Goal: Check status: Check status

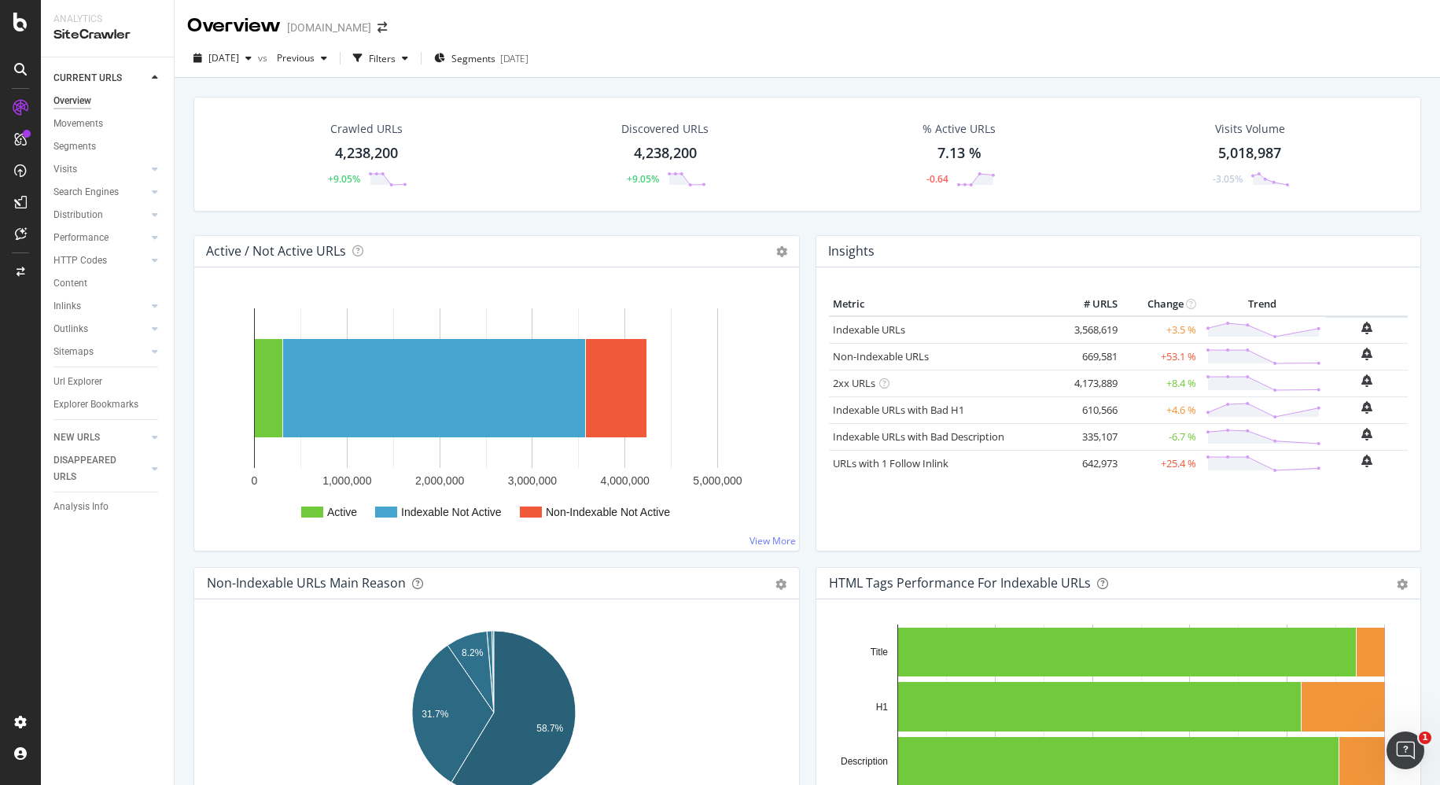
click at [108, 596] on div "CURRENT URLS Overview Movements Segments Visits Analysis Orphan URLs Search Eng…" at bounding box center [107, 420] width 133 height 727
click at [218, 557] on div "Active / Not Active URLs Chart (by Value) Chart (by Percentage) Table Expand Ex…" at bounding box center [497, 401] width 622 height 332
drag, startPoint x: 842, startPoint y: 12, endPoint x: 831, endPoint y: 20, distance: 14.0
click at [840, 16] on div "Overview [DOMAIN_NAME]" at bounding box center [807, 19] width 1265 height 39
click at [528, 61] on div "[DATE]" at bounding box center [514, 58] width 28 height 13
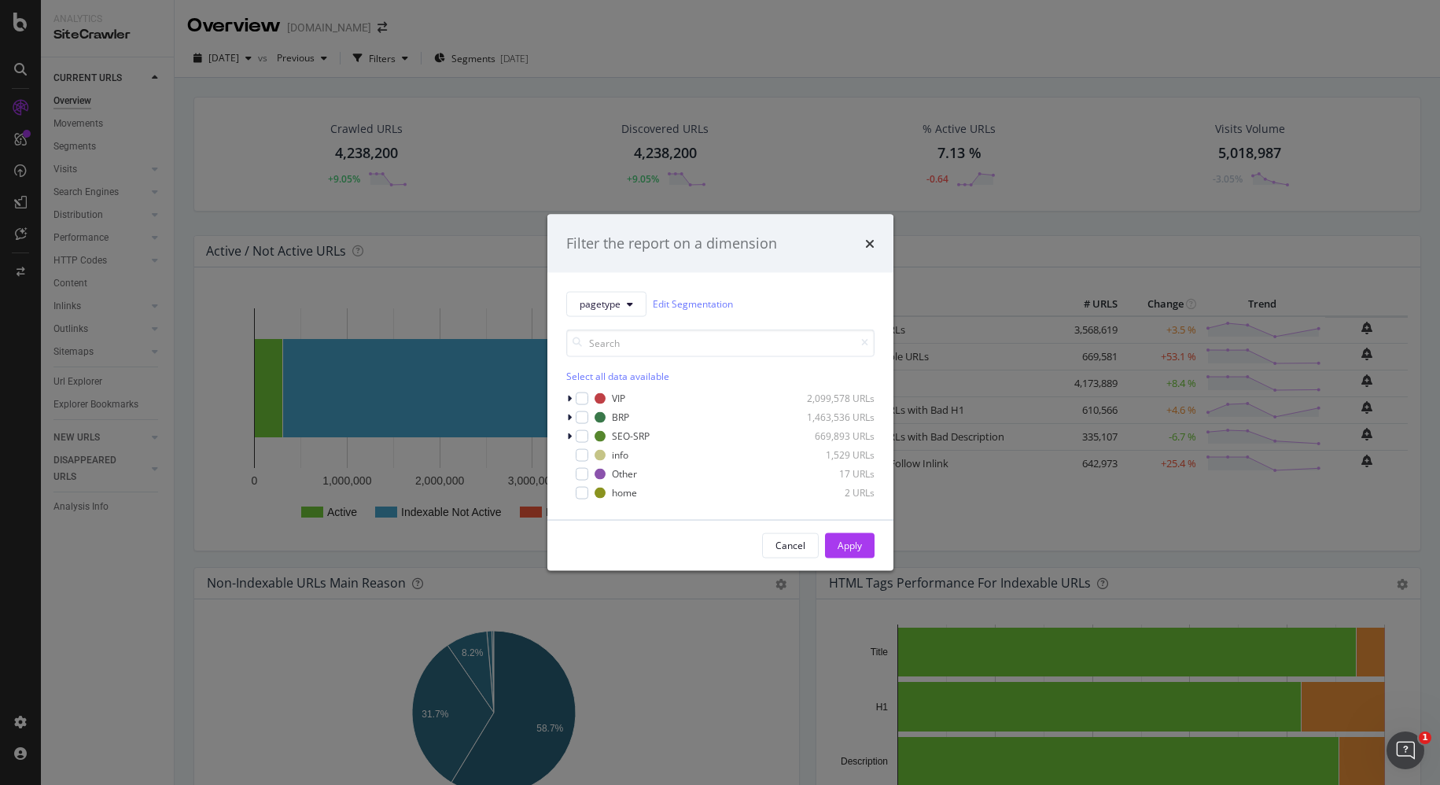
click at [708, 50] on div "Filter the report on a dimension pagetype Edit Segmentation Select all data ava…" at bounding box center [720, 392] width 1440 height 785
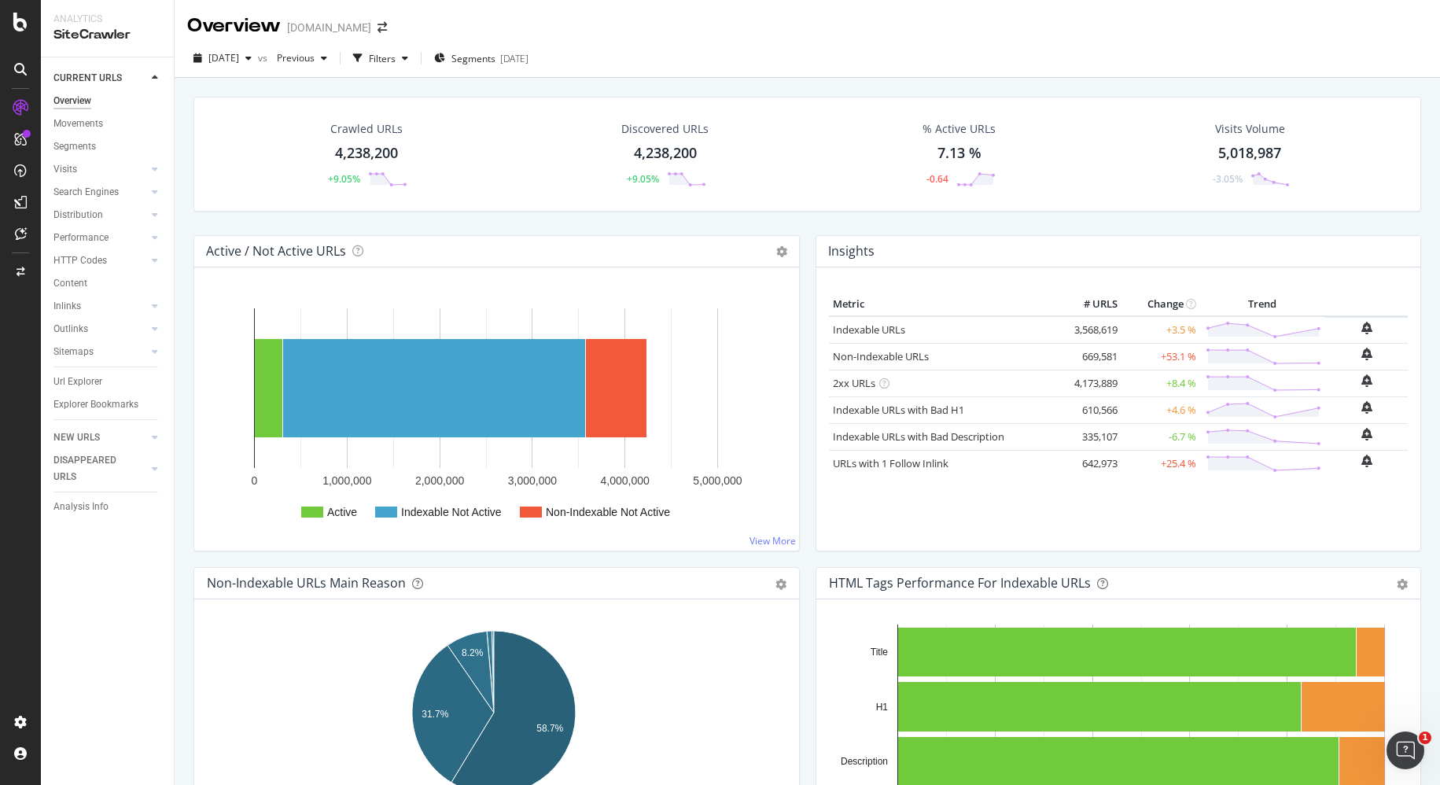
drag, startPoint x: 765, startPoint y: 52, endPoint x: 849, endPoint y: 195, distance: 166.0
click at [765, 53] on div "[DATE] vs Previous Filters Segments [DATE]" at bounding box center [807, 61] width 1265 height 31
click at [87, 682] on div "Crawl Manager" at bounding box center [143, 677] width 188 height 13
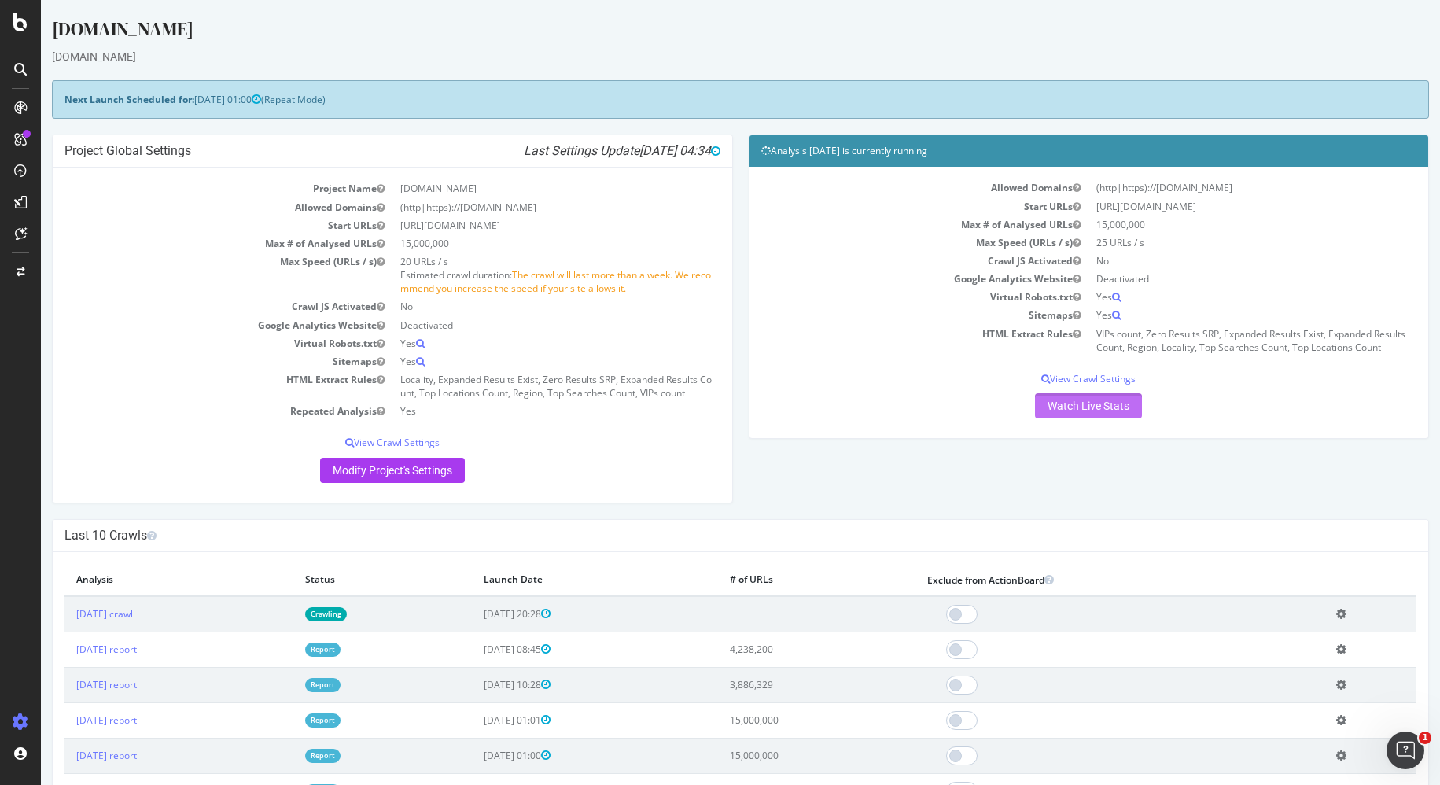
click at [1091, 406] on link "Watch Live Stats" at bounding box center [1088, 405] width 107 height 25
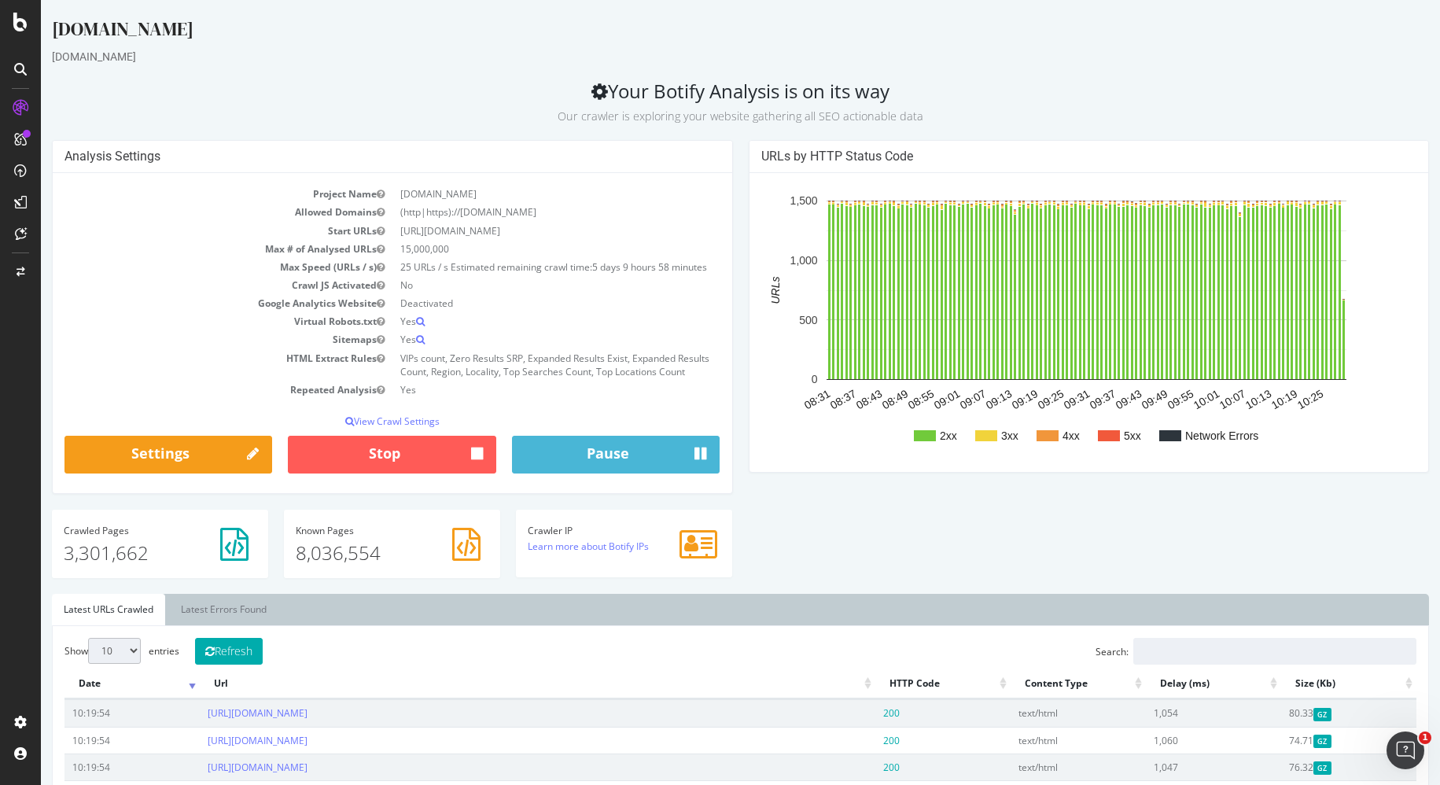
click at [1017, 558] on div "Analysis Settings Project Name [DOMAIN_NAME] Allowed Domains (http|https)://[DO…" at bounding box center [740, 367] width 1392 height 454
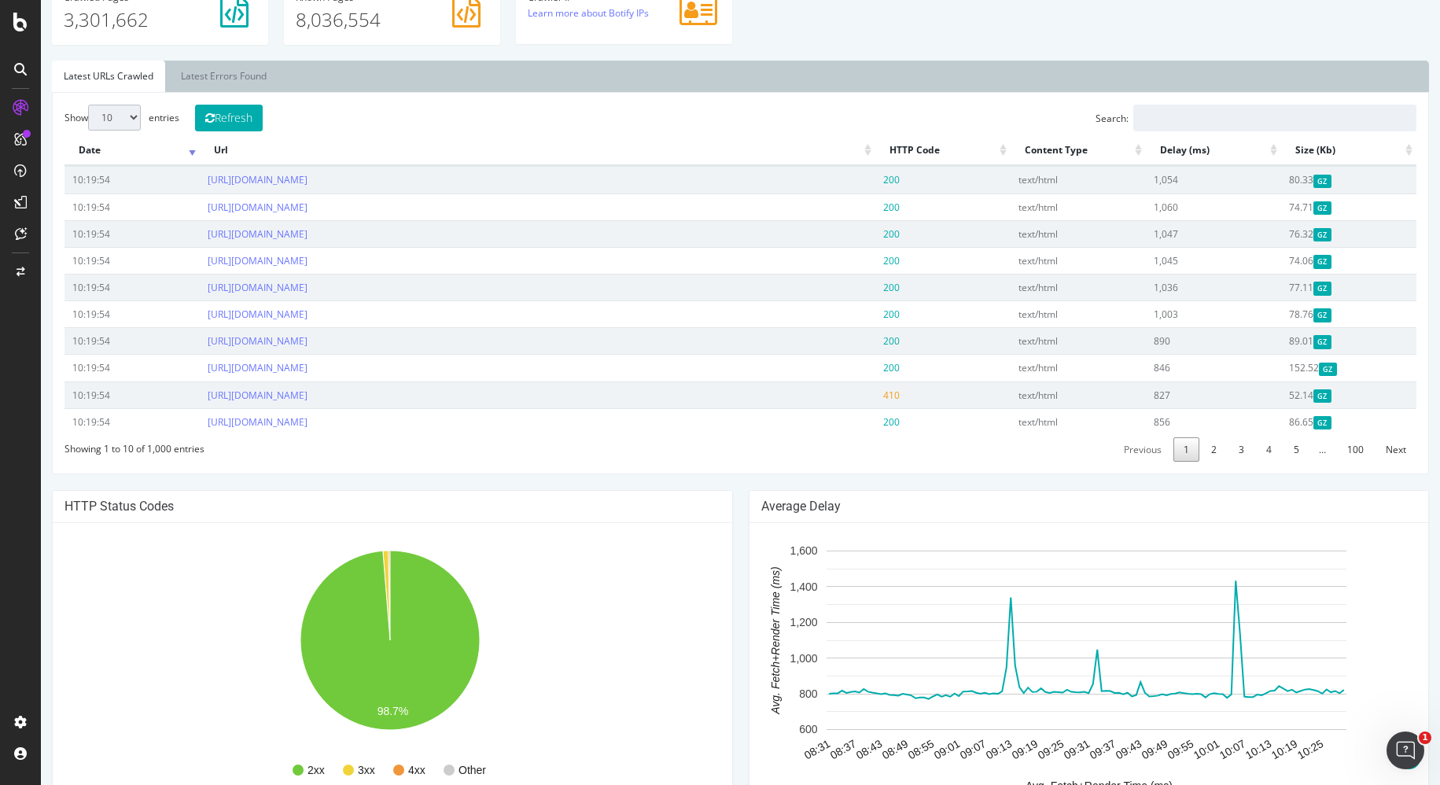
scroll to position [530, 0]
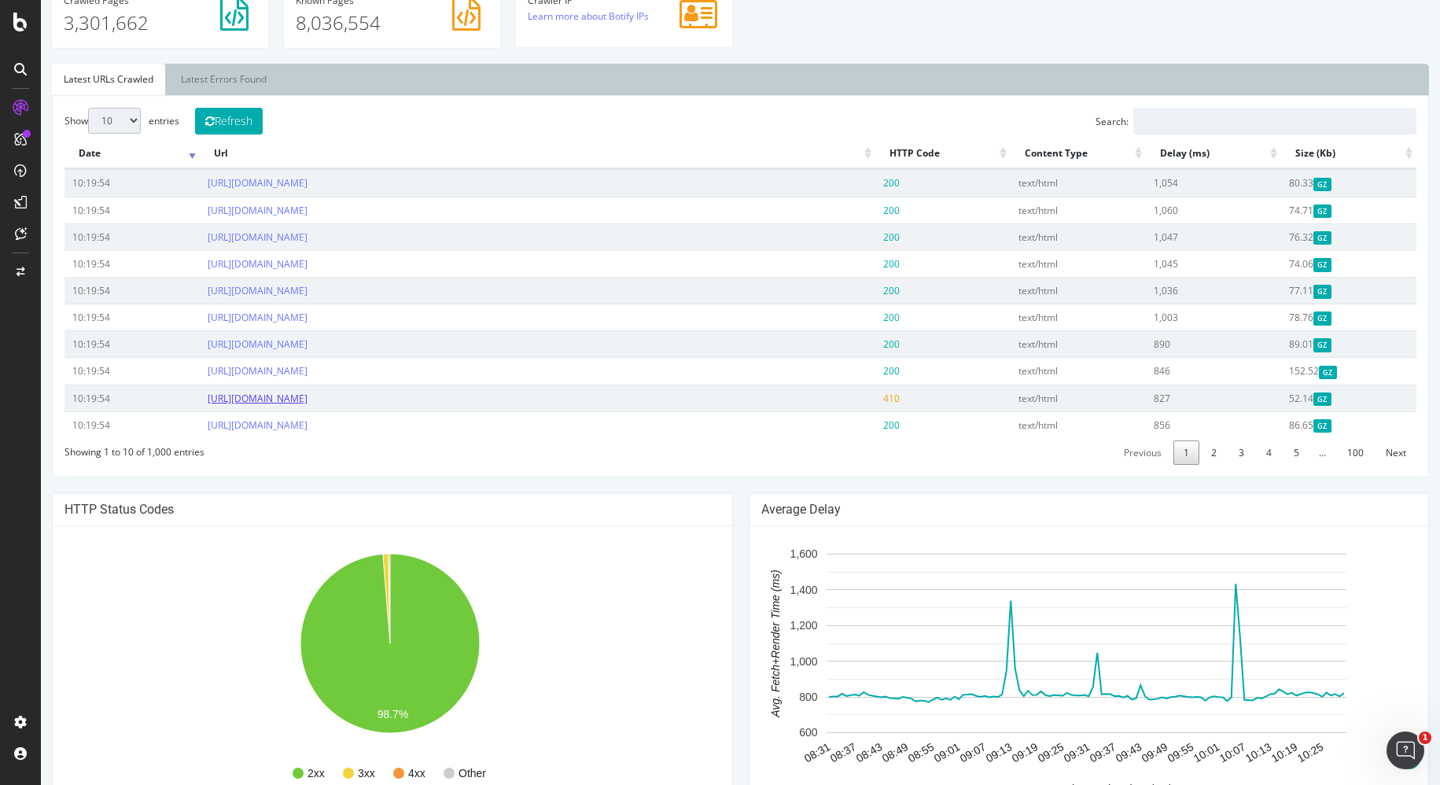
click at [307, 405] on link "[URL][DOMAIN_NAME]" at bounding box center [258, 398] width 100 height 13
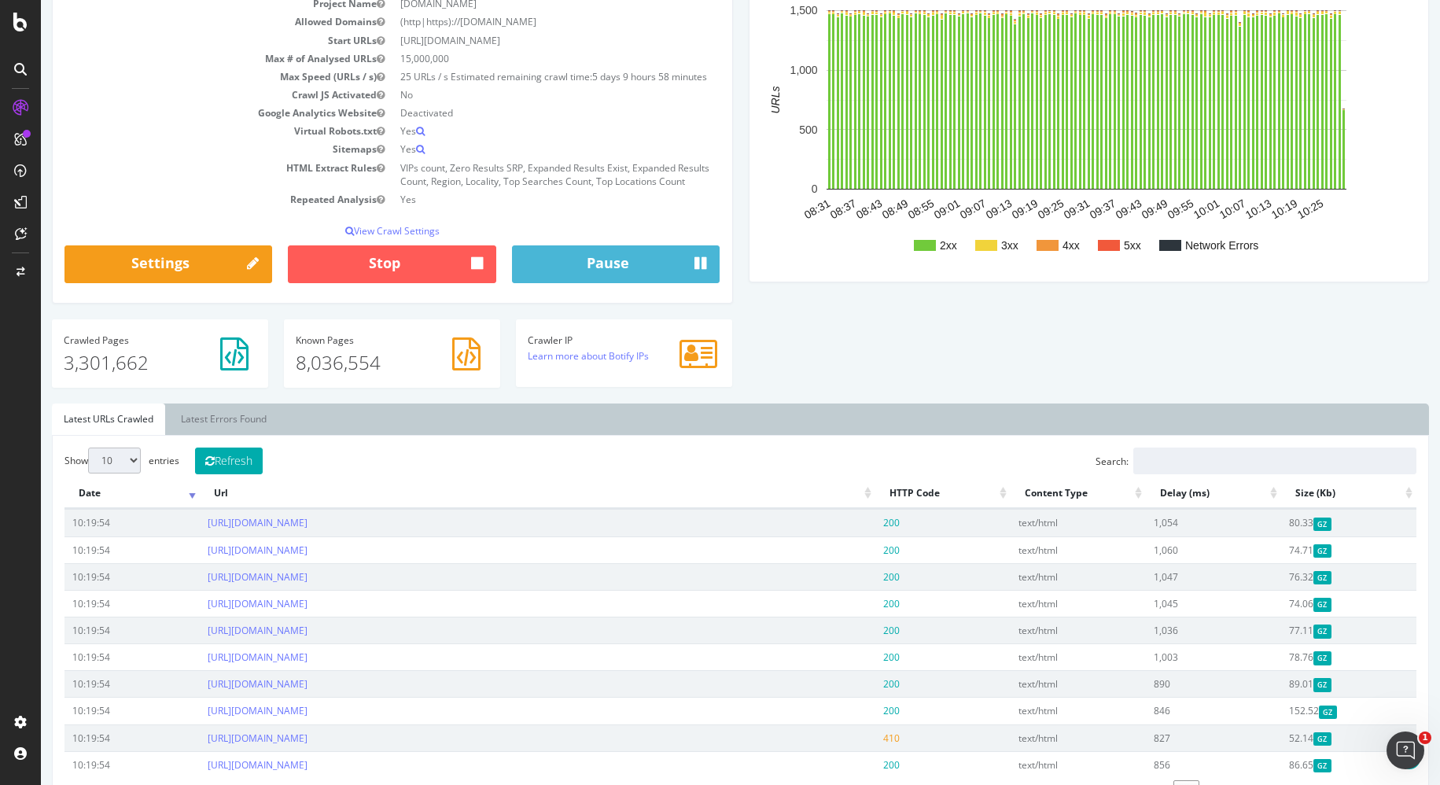
scroll to position [0, 0]
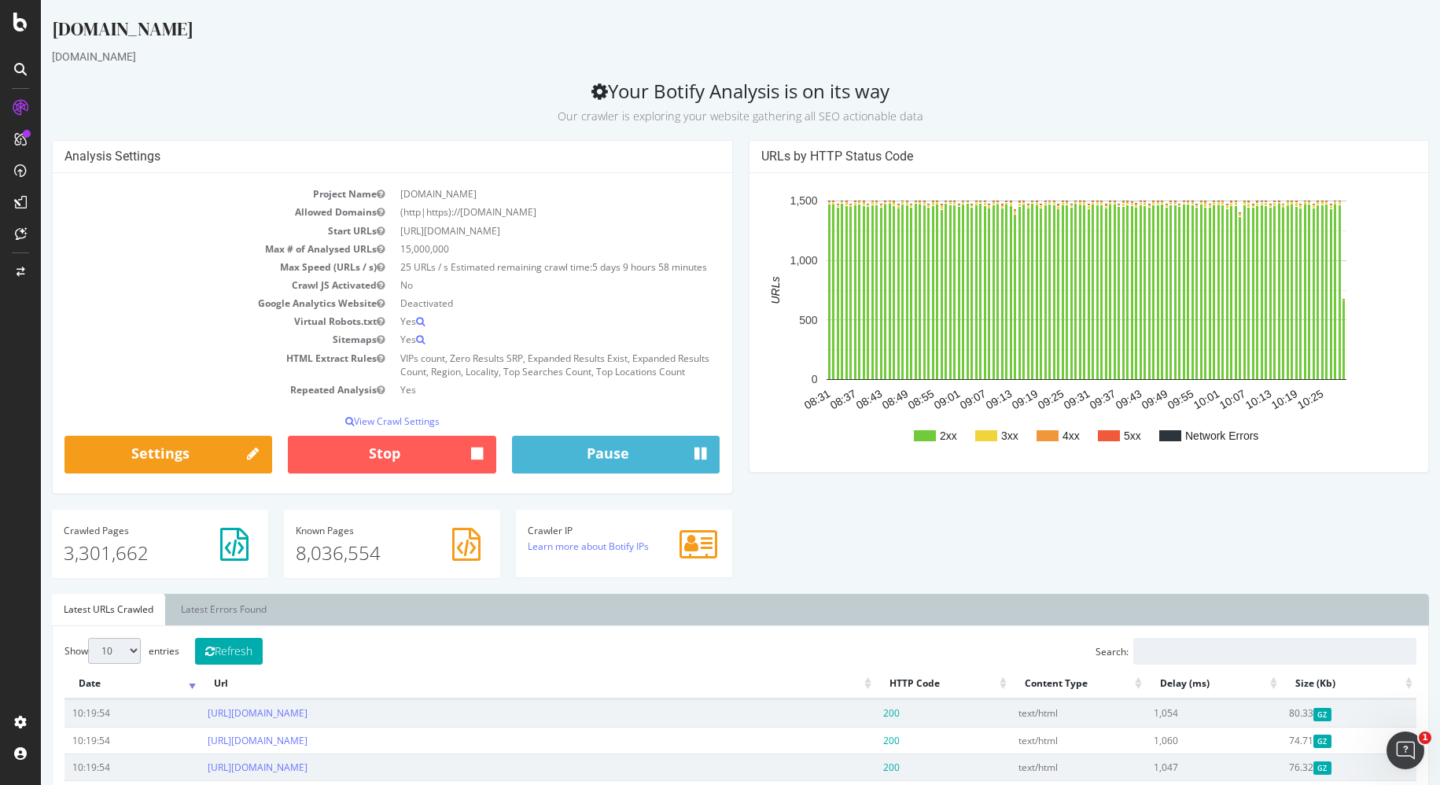
click at [910, 530] on div "Analysis Settings Project Name [DOMAIN_NAME] Allowed Domains (http|https)://[DO…" at bounding box center [740, 367] width 1392 height 454
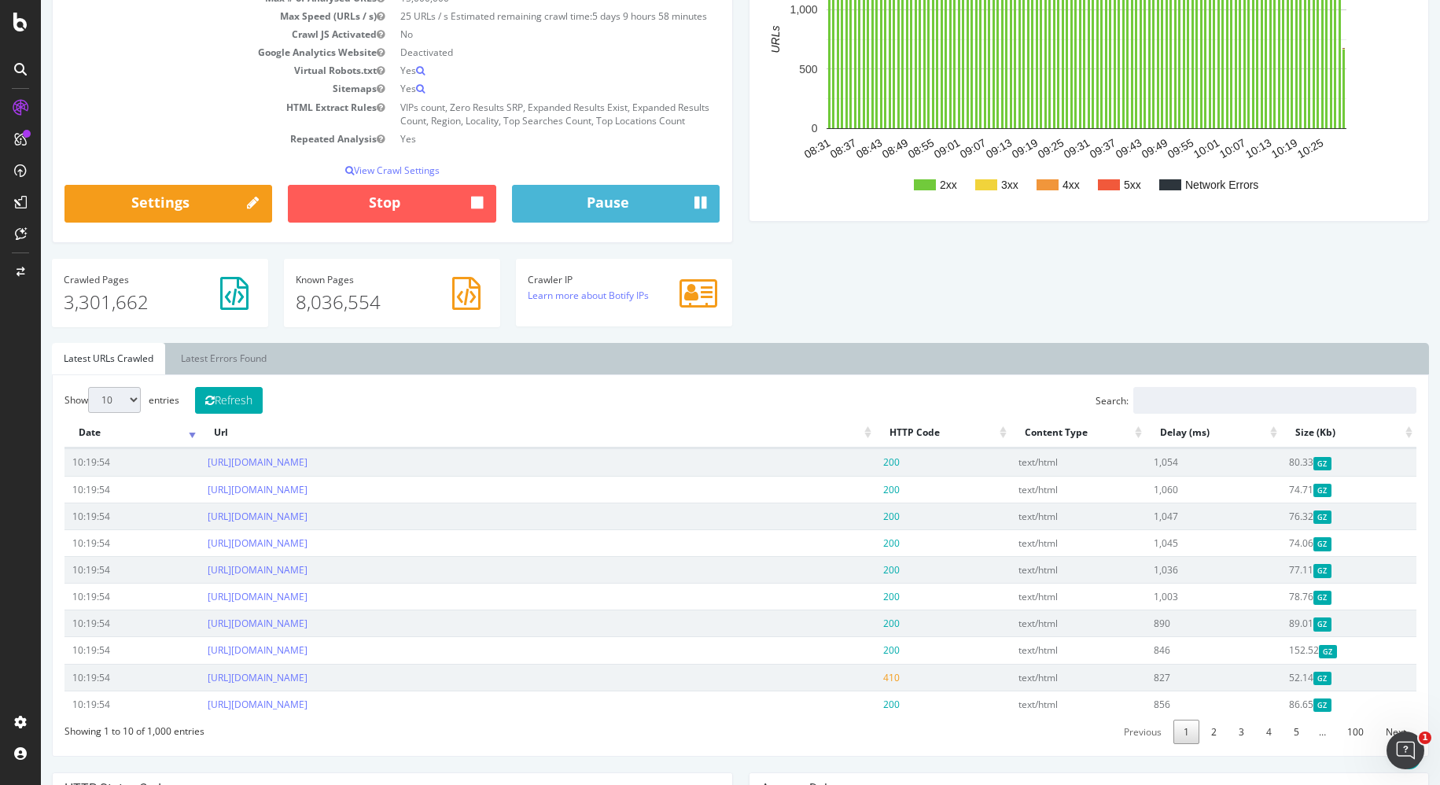
scroll to position [265, 0]
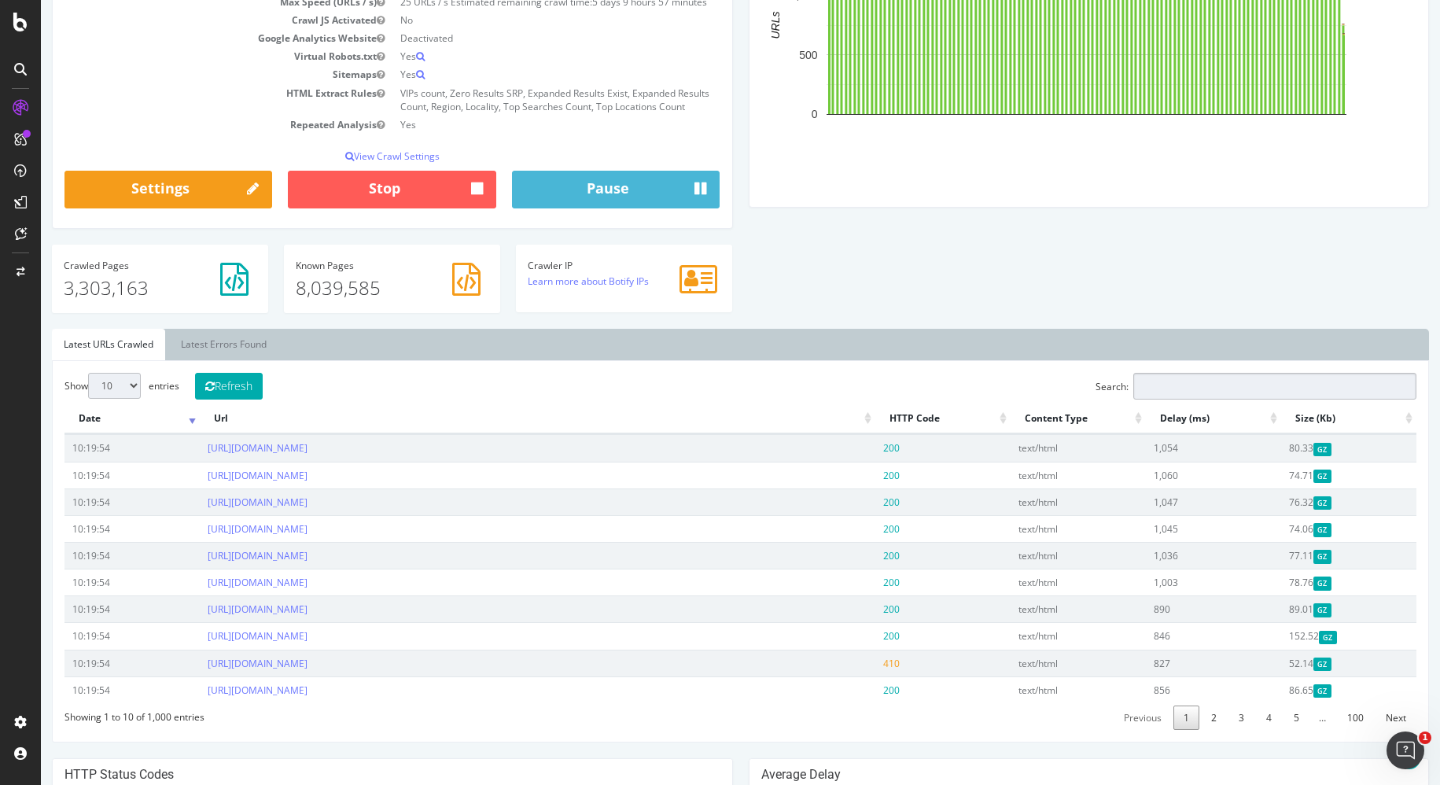
click at [1226, 399] on input "Search:" at bounding box center [1274, 386] width 283 height 27
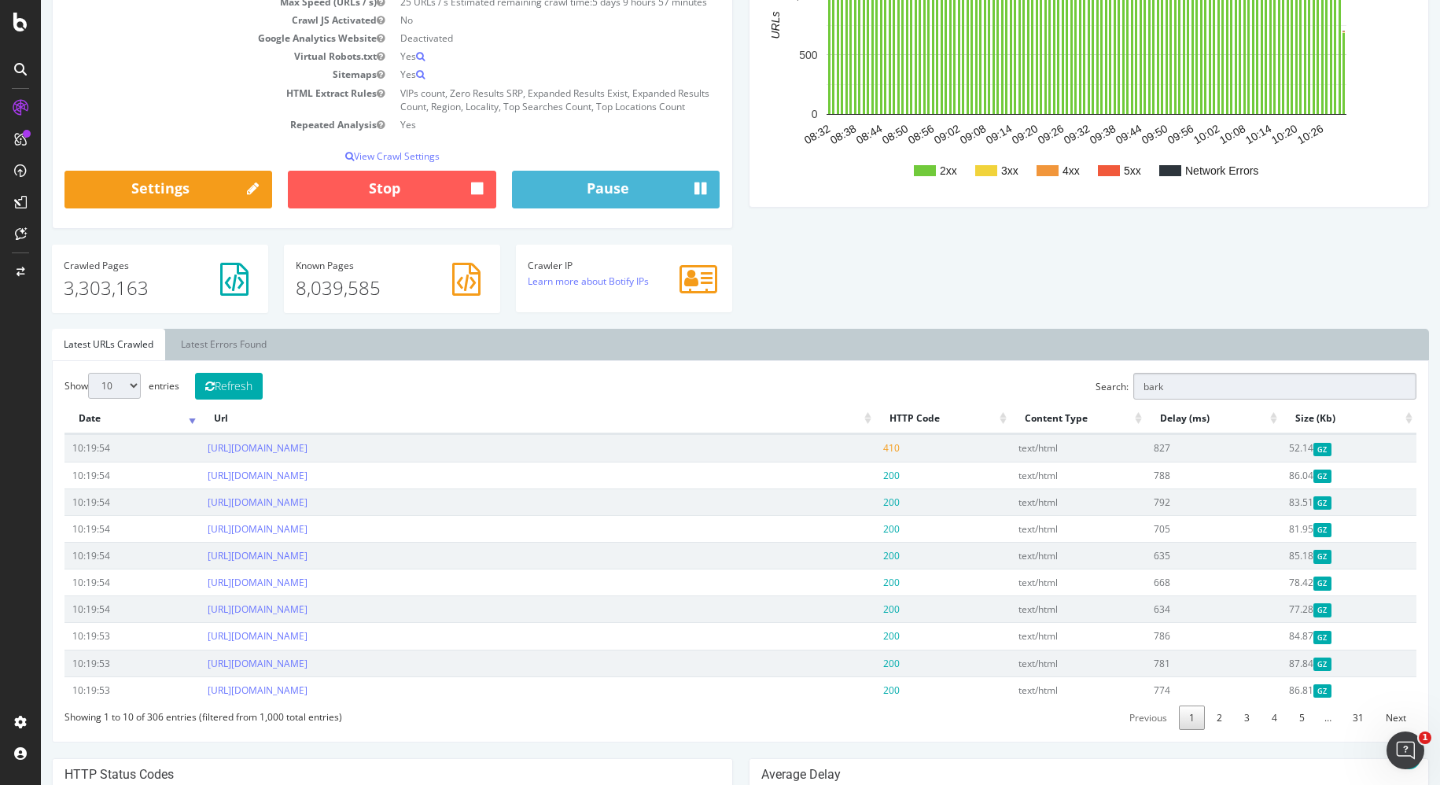
type input "bark"
drag, startPoint x: 882, startPoint y: 334, endPoint x: 873, endPoint y: 335, distance: 9.5
click at [883, 329] on div "Analysis Settings Project Name [DOMAIN_NAME] Allowed Domains (http|https)://[DO…" at bounding box center [740, 102] width 1392 height 454
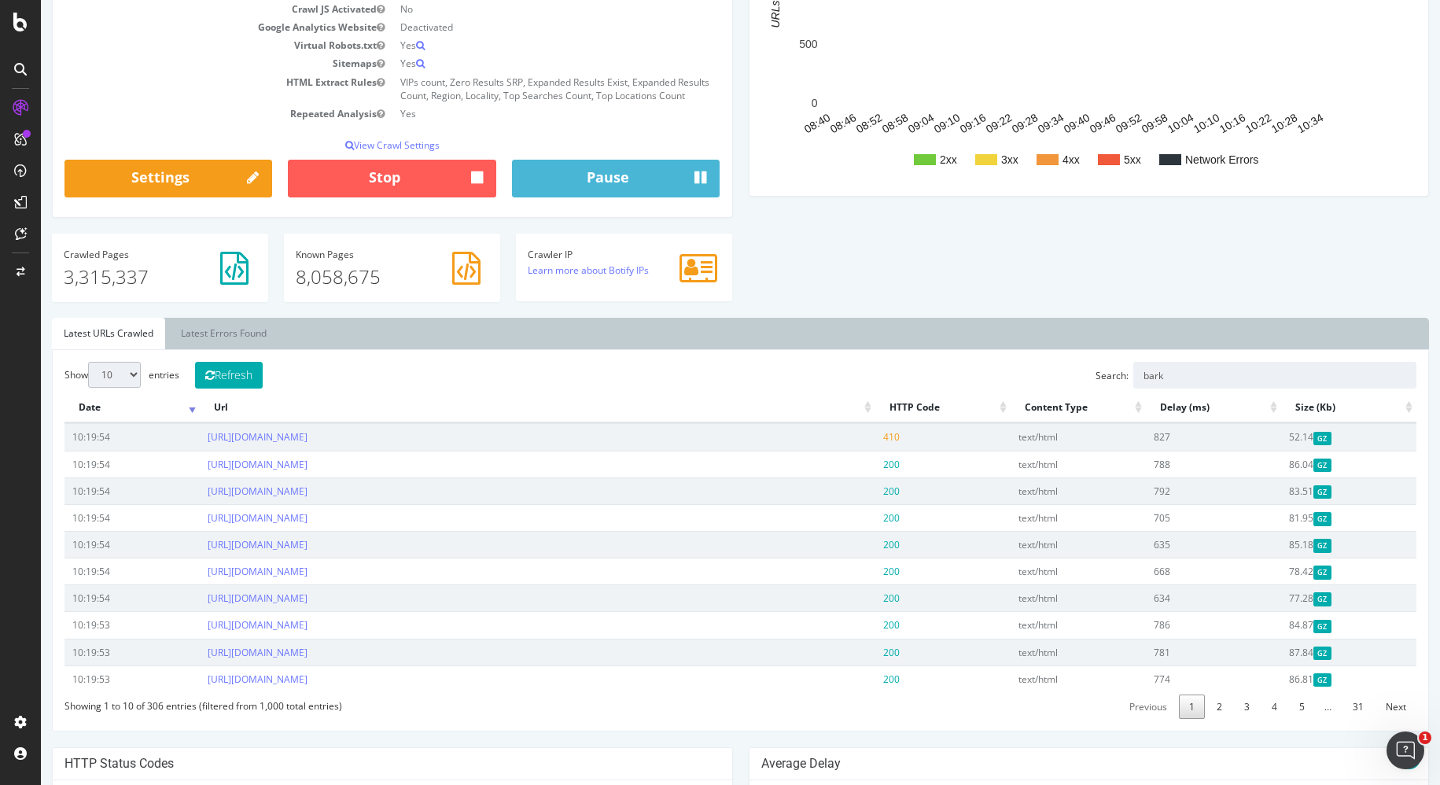
scroll to position [296, 0]
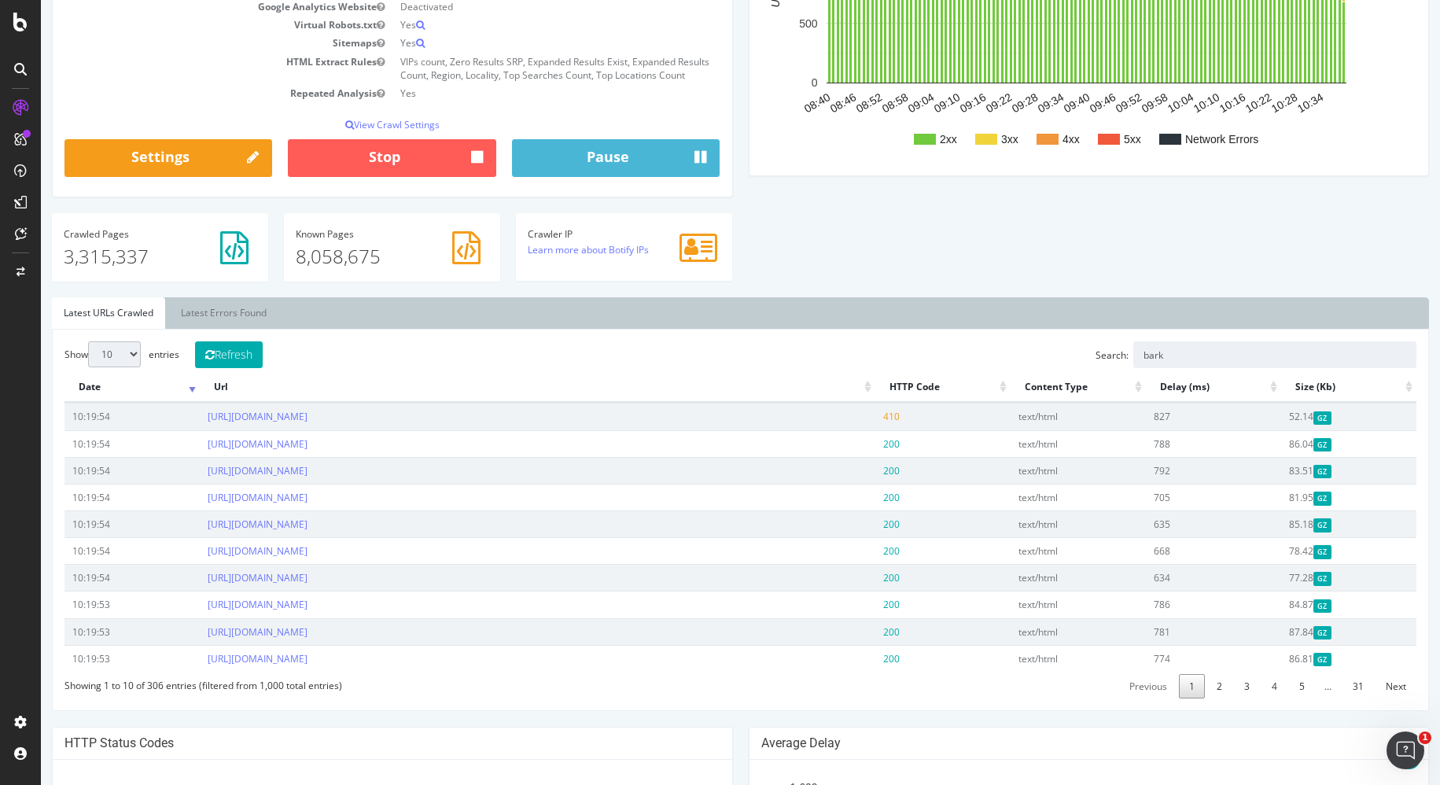
click at [727, 696] on div "Show 10 25 50 100 entries Refresh Search: bark Date Url HTTP Code Content Type …" at bounding box center [739, 519] width 1351 height 357
click at [307, 504] on link "[URL][DOMAIN_NAME]" at bounding box center [258, 497] width 100 height 13
click at [616, 691] on div "Show 10 25 50 100 entries Refresh Search: bark Date Url HTTP Code Content Type …" at bounding box center [739, 519] width 1351 height 357
click at [97, 366] on select "10 25 50 100" at bounding box center [114, 354] width 53 height 26
select select "50"
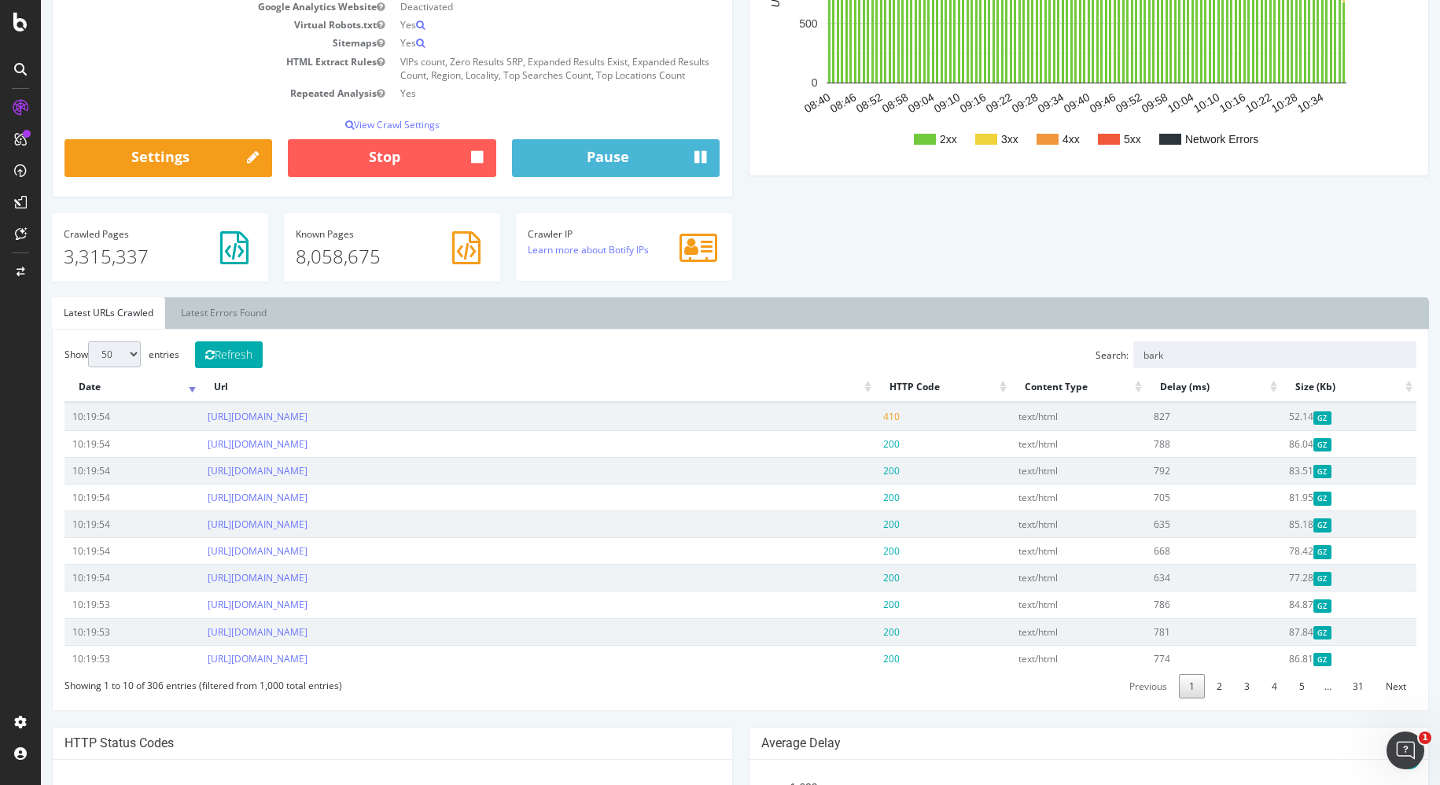
click at [88, 354] on select "10 25 50 100" at bounding box center [114, 354] width 53 height 26
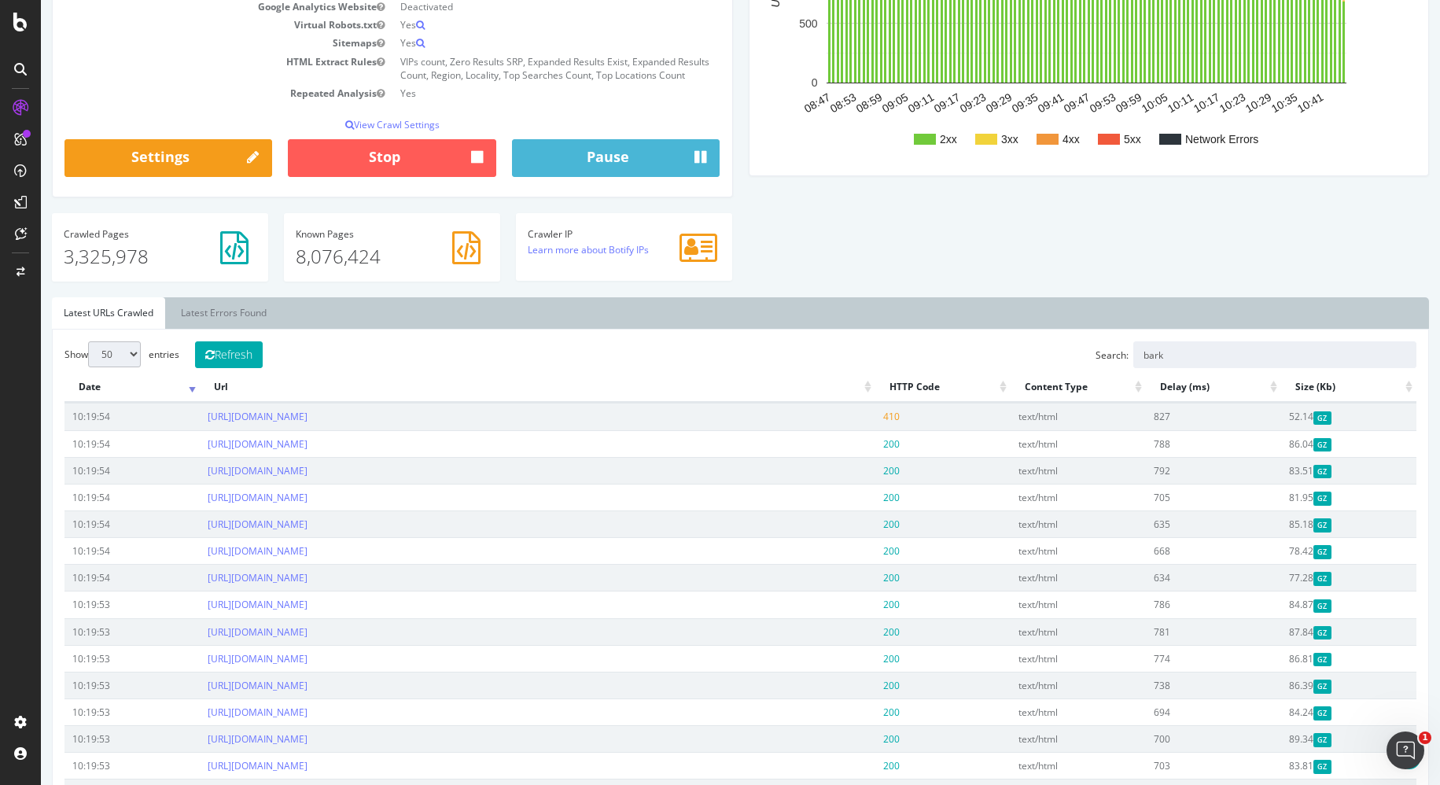
click at [871, 249] on div "Analysis Settings Project Name [DOMAIN_NAME] Allowed Domains (http|https)://[DO…" at bounding box center [740, 71] width 1392 height 454
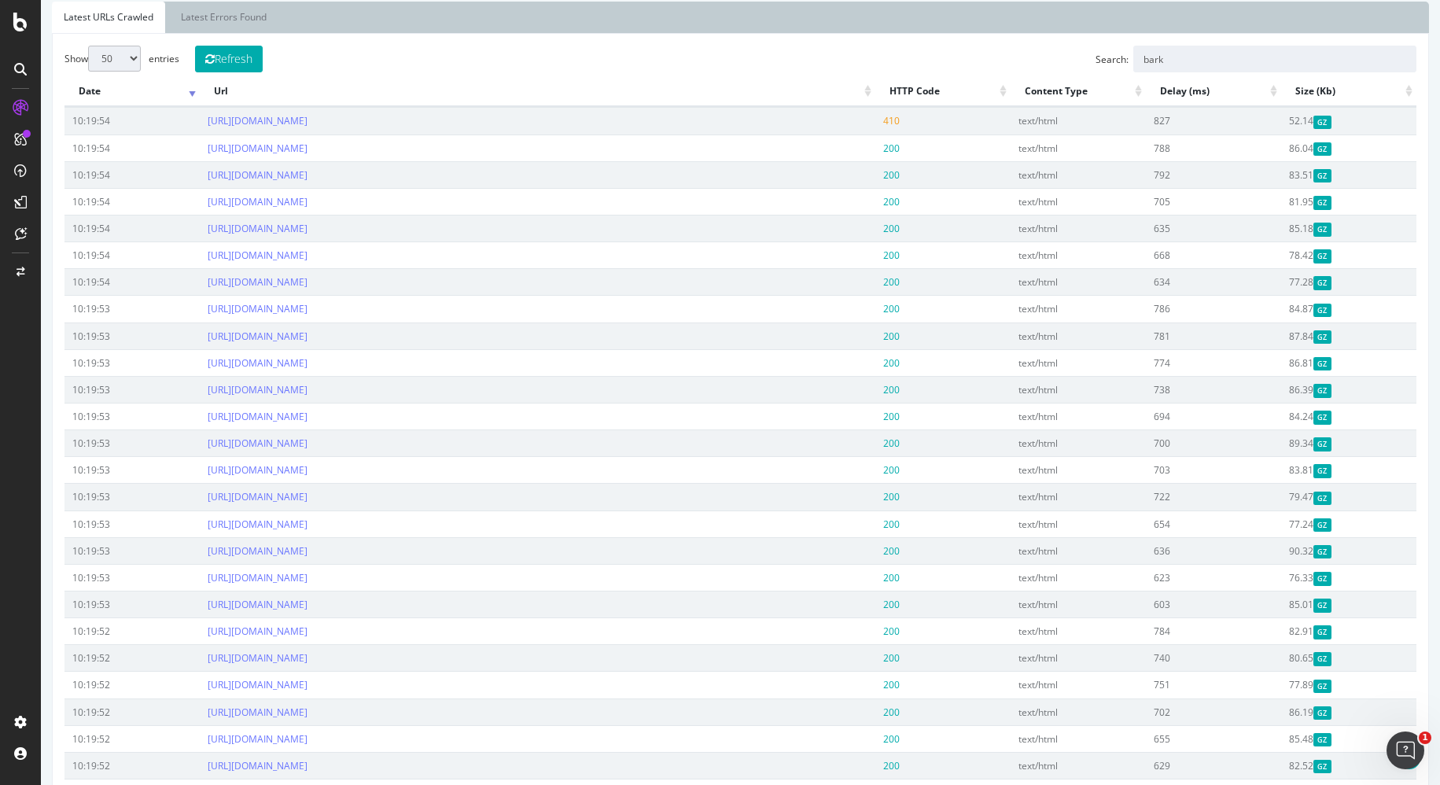
scroll to position [592, 0]
click at [307, 531] on link "[URL][DOMAIN_NAME]" at bounding box center [258, 523] width 100 height 13
click at [671, 69] on div "Show 10 25 50 100 entries Refresh Search: bark Date Url HTTP Code Content Type …" at bounding box center [739, 761] width 1351 height 1430
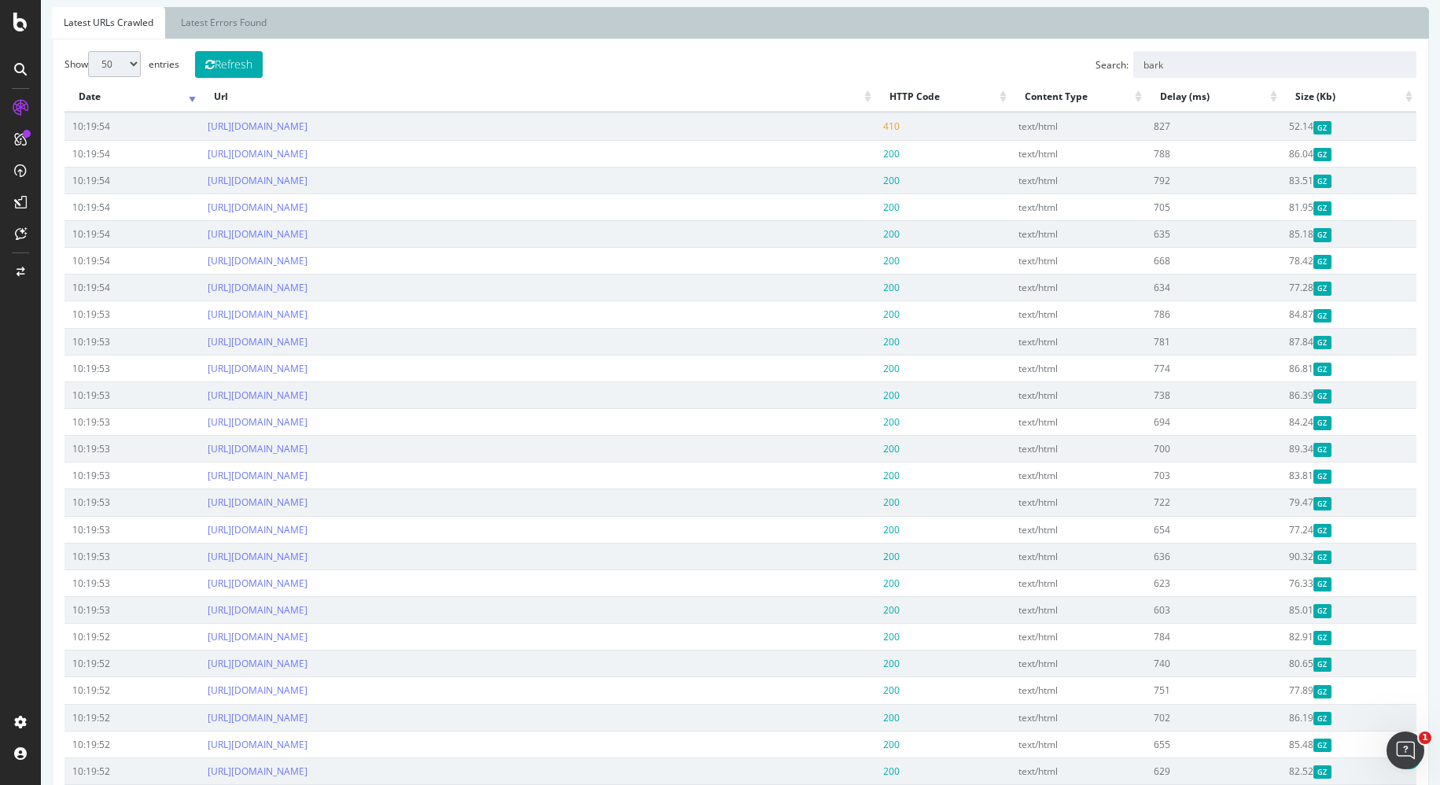
scroll to position [586, 0]
click at [307, 188] on link "[URL][DOMAIN_NAME]" at bounding box center [258, 181] width 100 height 13
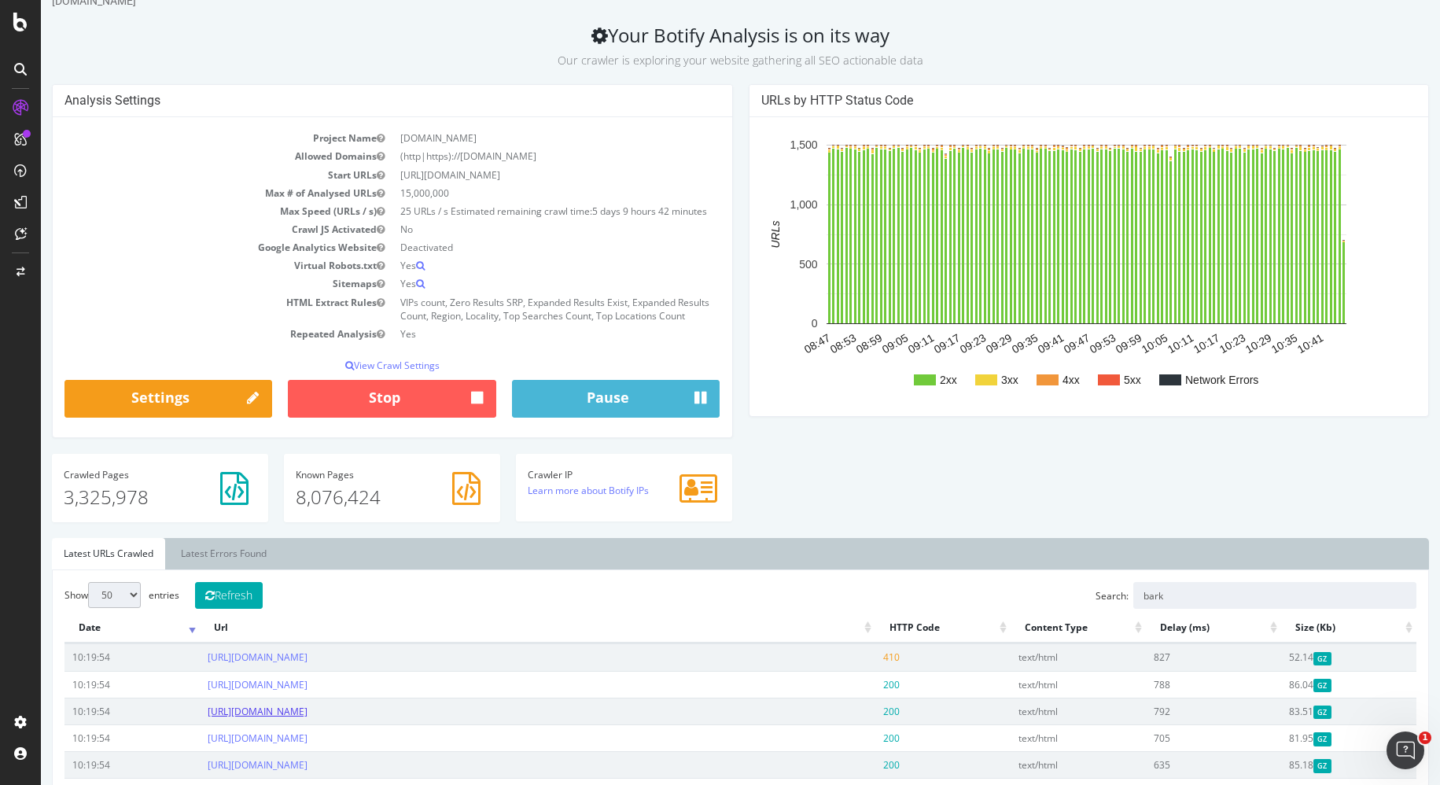
scroll to position [0, 0]
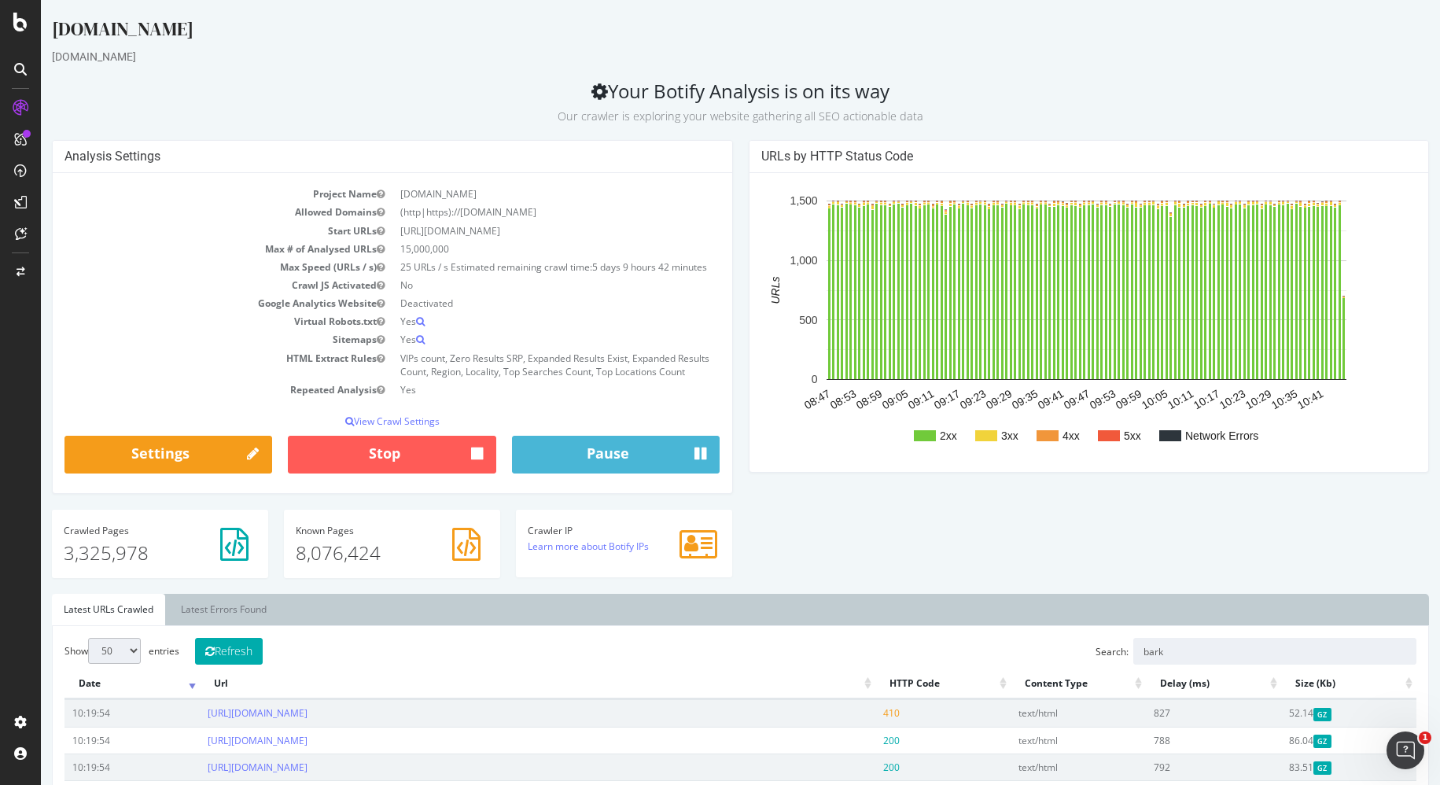
click at [825, 39] on div "[DOMAIN_NAME]" at bounding box center [740, 32] width 1377 height 33
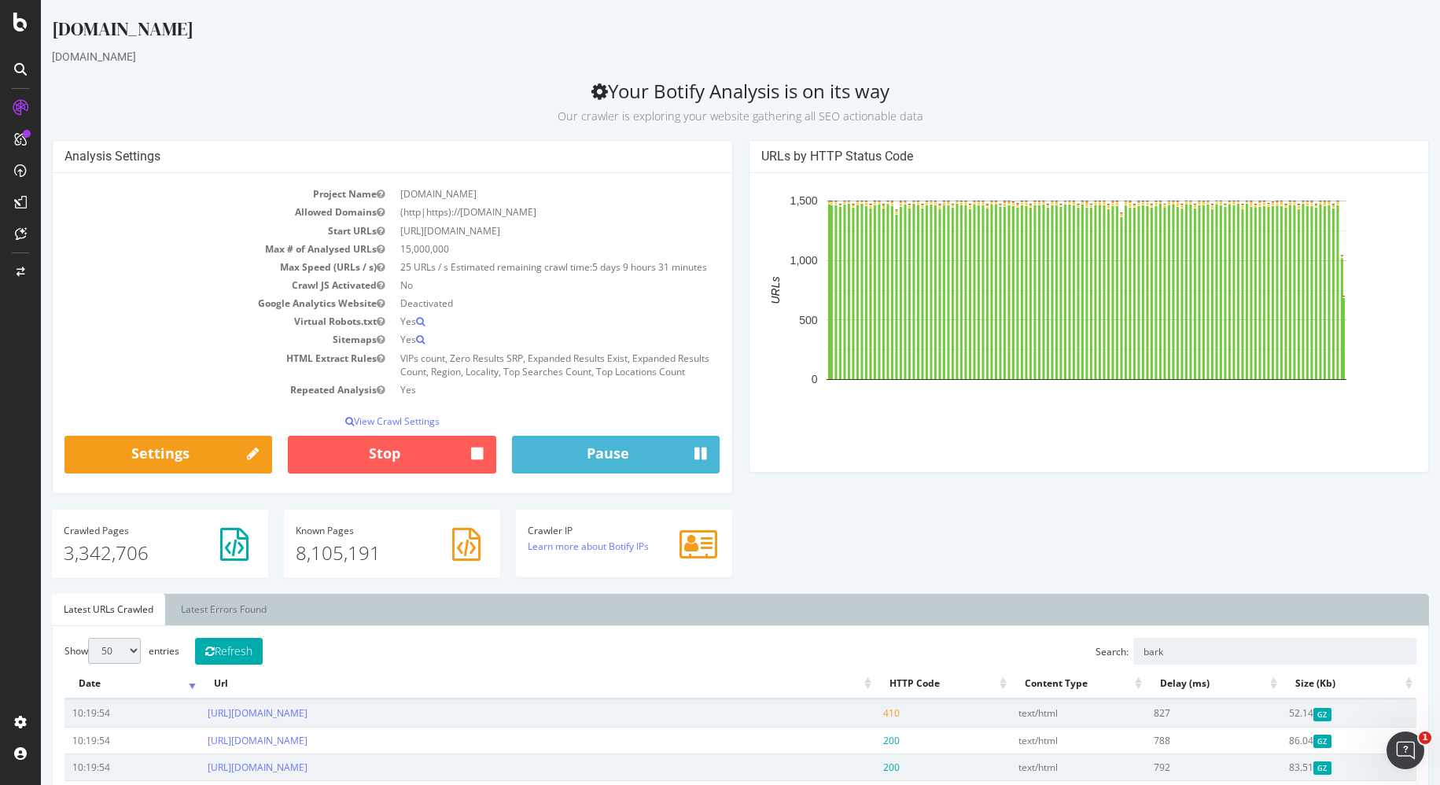
click at [903, 540] on div "Analysis Settings Project Name [DOMAIN_NAME] Allowed Domains (http|https)://[DO…" at bounding box center [740, 367] width 1392 height 454
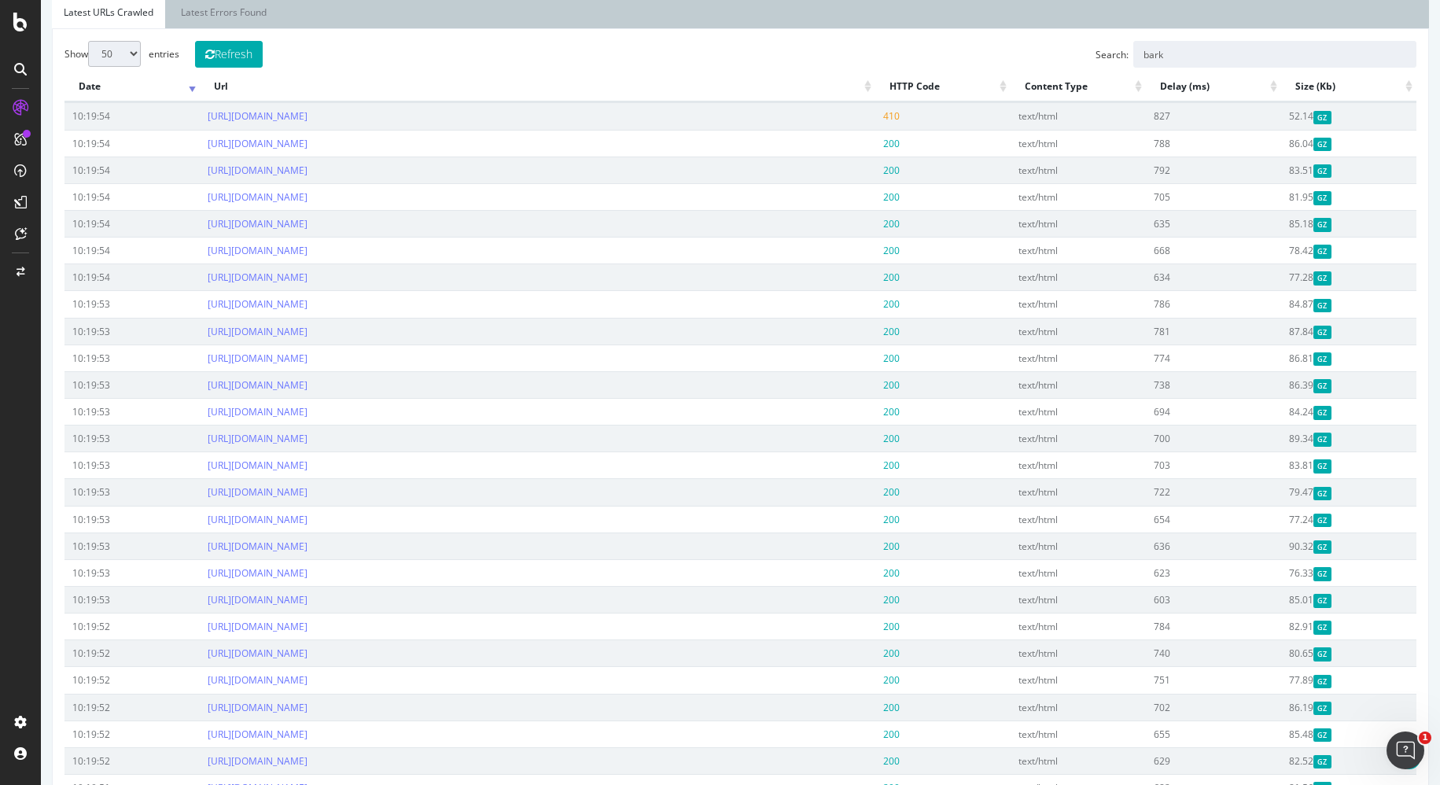
scroll to position [57, 0]
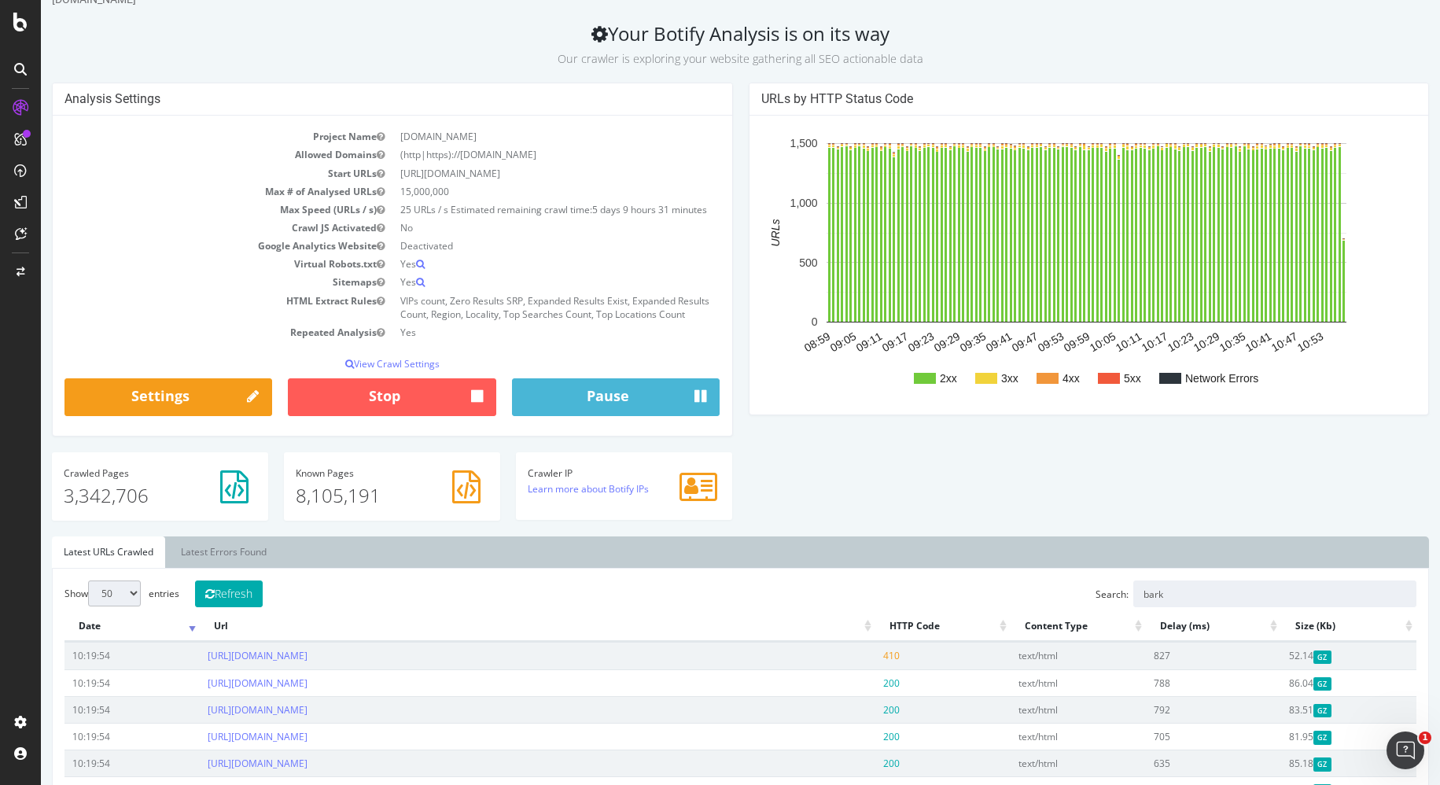
click at [851, 471] on div "Analysis Settings Project Name [DOMAIN_NAME] Allowed Domains (http|https)://[DO…" at bounding box center [740, 310] width 1392 height 454
click at [517, 668] on td "[URL][DOMAIN_NAME]" at bounding box center [537, 655] width 675 height 27
click at [307, 662] on link "[URL][DOMAIN_NAME]" at bounding box center [258, 655] width 100 height 13
drag, startPoint x: 959, startPoint y: 512, endPoint x: 753, endPoint y: 682, distance: 267.5
click at [958, 512] on div "Analysis Settings Project Name [DOMAIN_NAME] Allowed Domains (http|https)://[DO…" at bounding box center [740, 310] width 1392 height 454
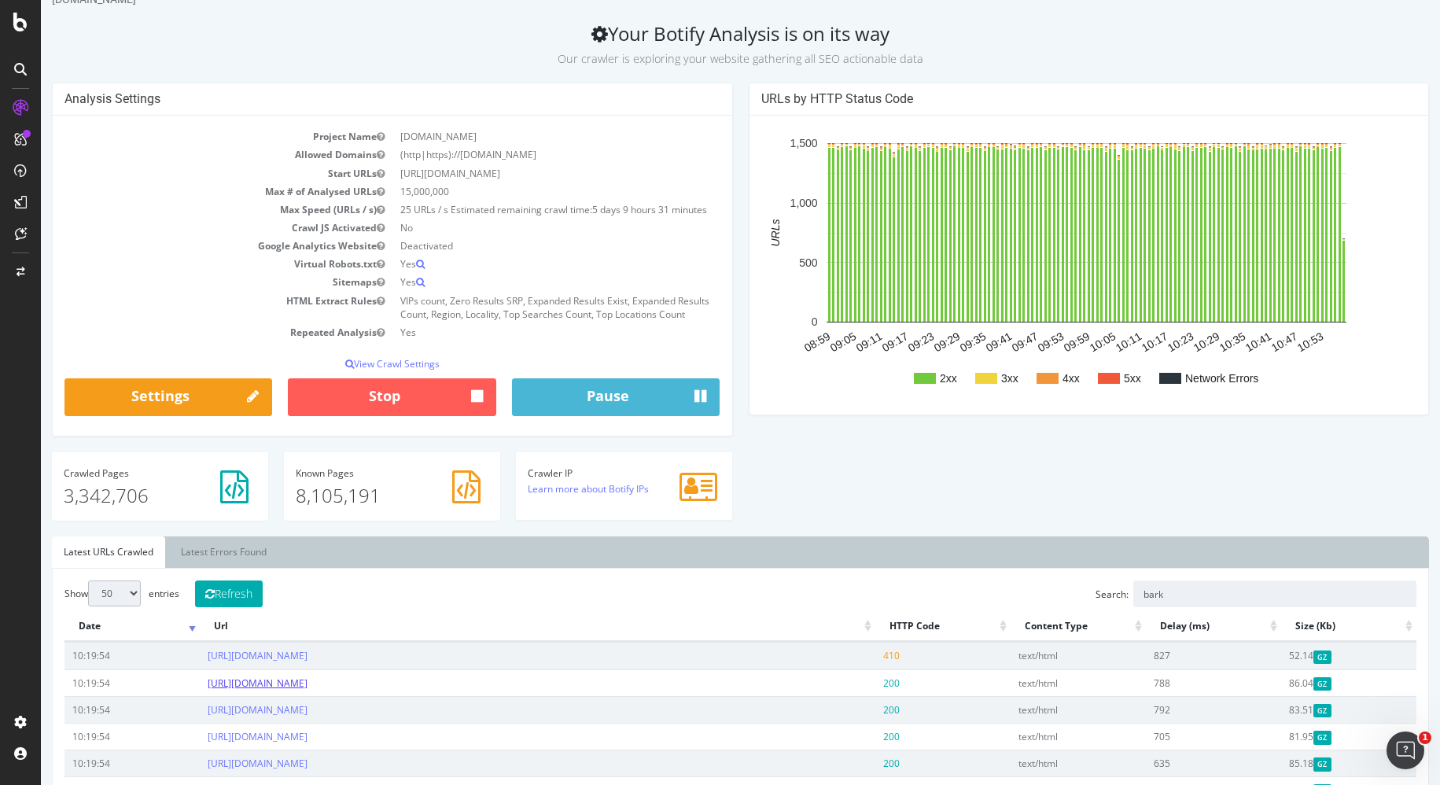
click at [307, 689] on link "[URL][DOMAIN_NAME]" at bounding box center [258, 682] width 100 height 13
click at [1120, 52] on p "Our crawler is exploring your website gathering all SEO actionable data" at bounding box center [740, 56] width 1377 height 22
click at [978, 29] on h2 "Your Botify Analysis is on its way Our crawler is exploring your website gather…" at bounding box center [740, 45] width 1377 height 44
